Goal: Book appointment/travel/reservation

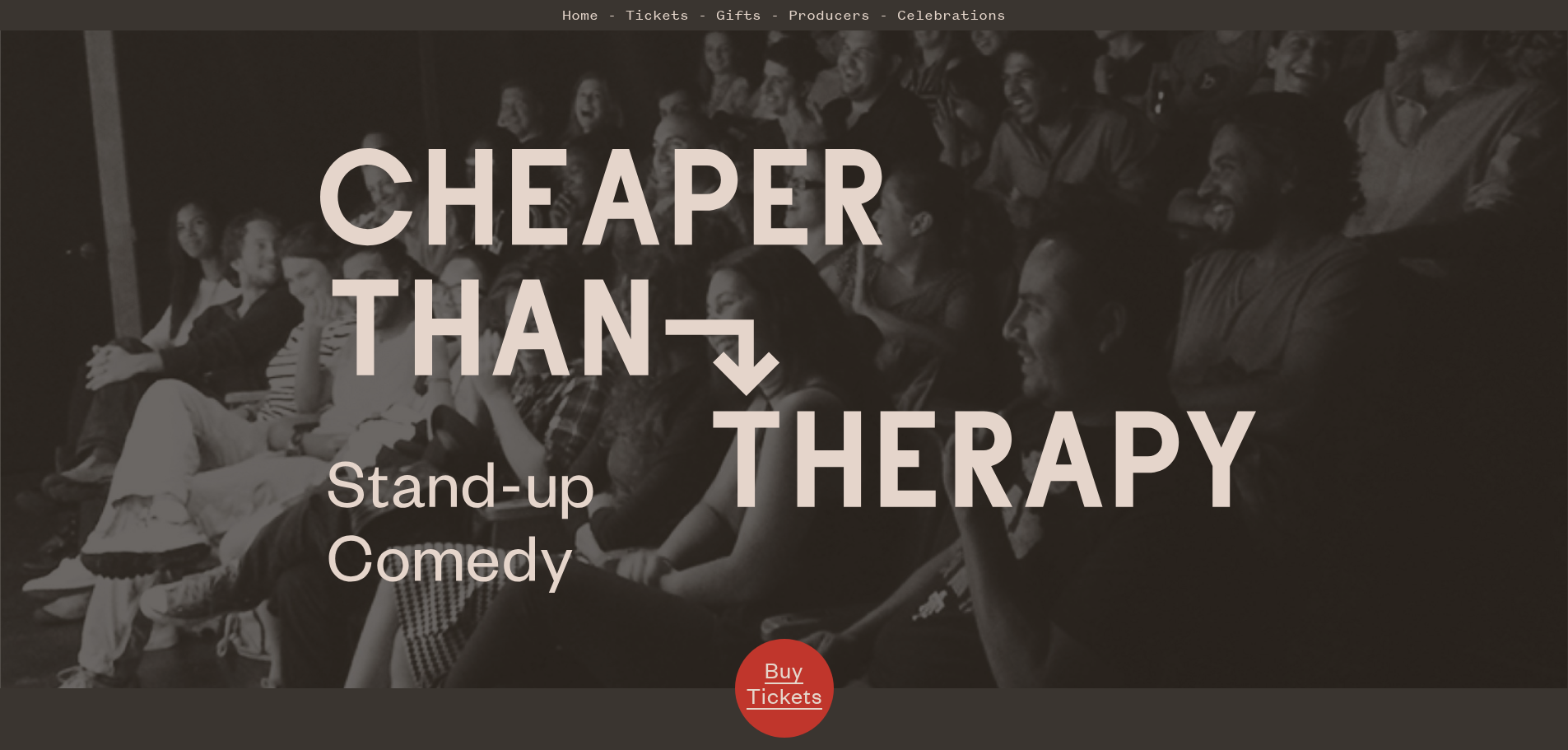
click at [784, 685] on span "Buy Tickets" at bounding box center [784, 682] width 75 height 53
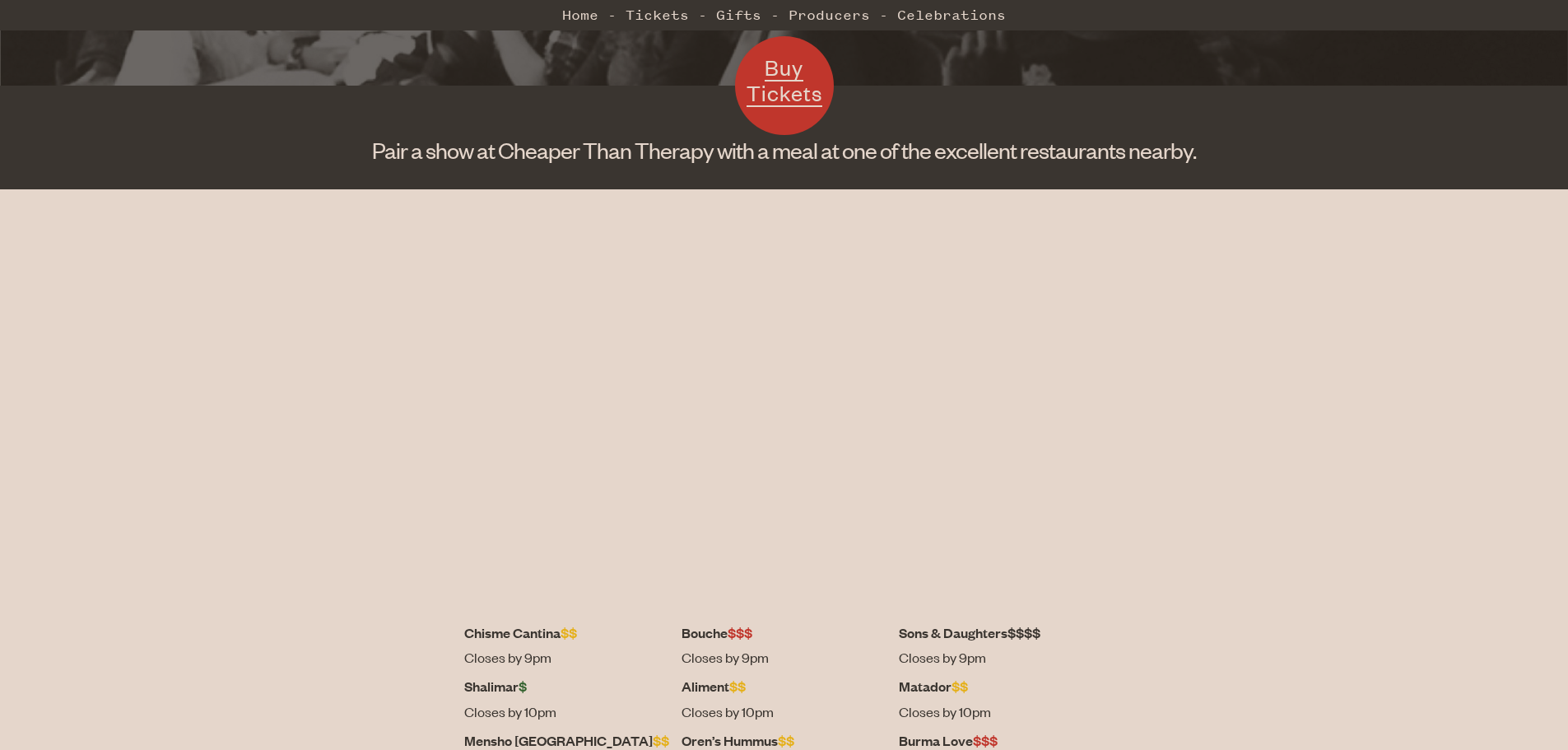
scroll to position [494, 0]
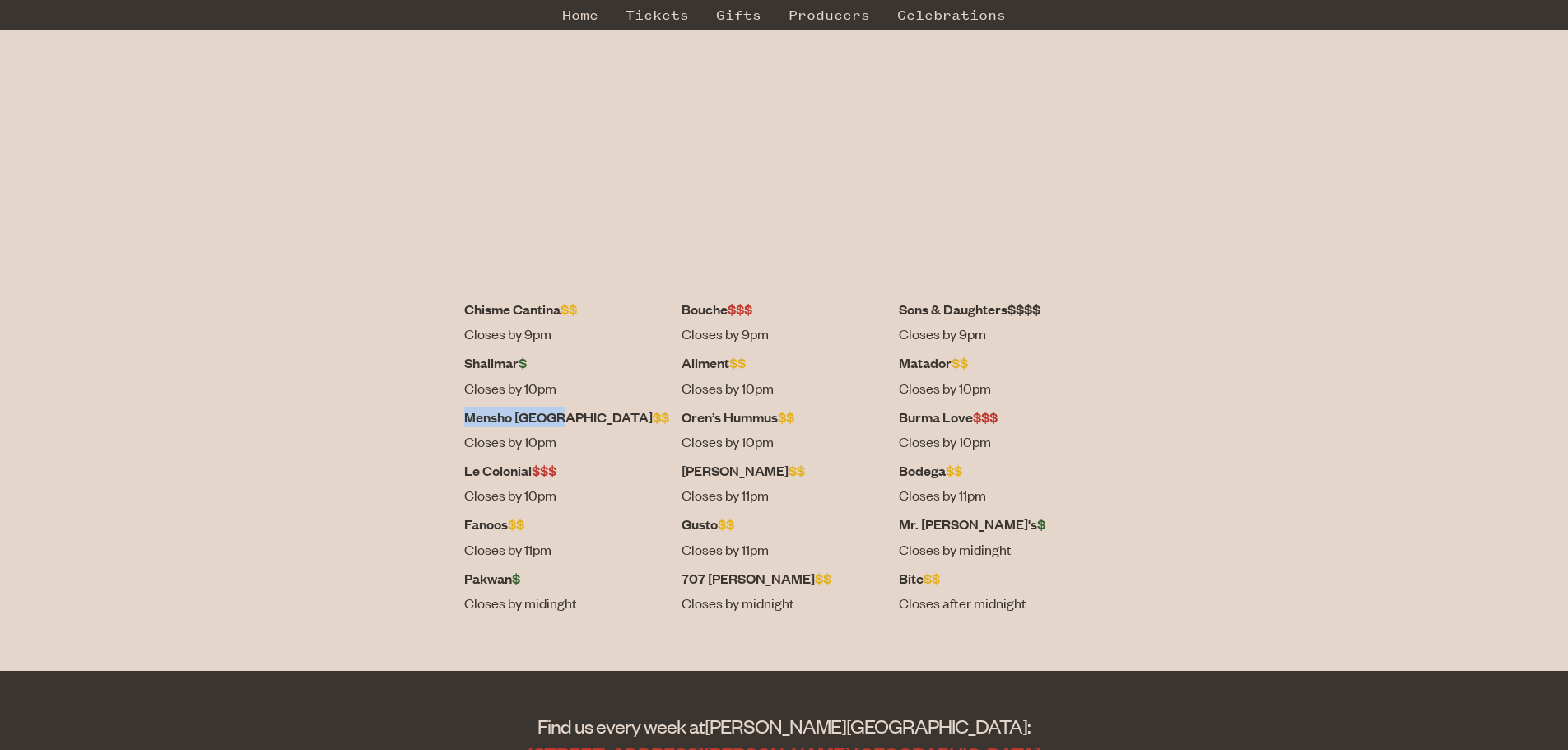
drag, startPoint x: 552, startPoint y: 414, endPoint x: 616, endPoint y: 420, distance: 64.3
click at [646, 414] on dt "Mensho Tokyo $$" at bounding box center [566, 417] width 205 height 21
copy dt "Mensho Tokyo"
